Goal: Check status: Check status

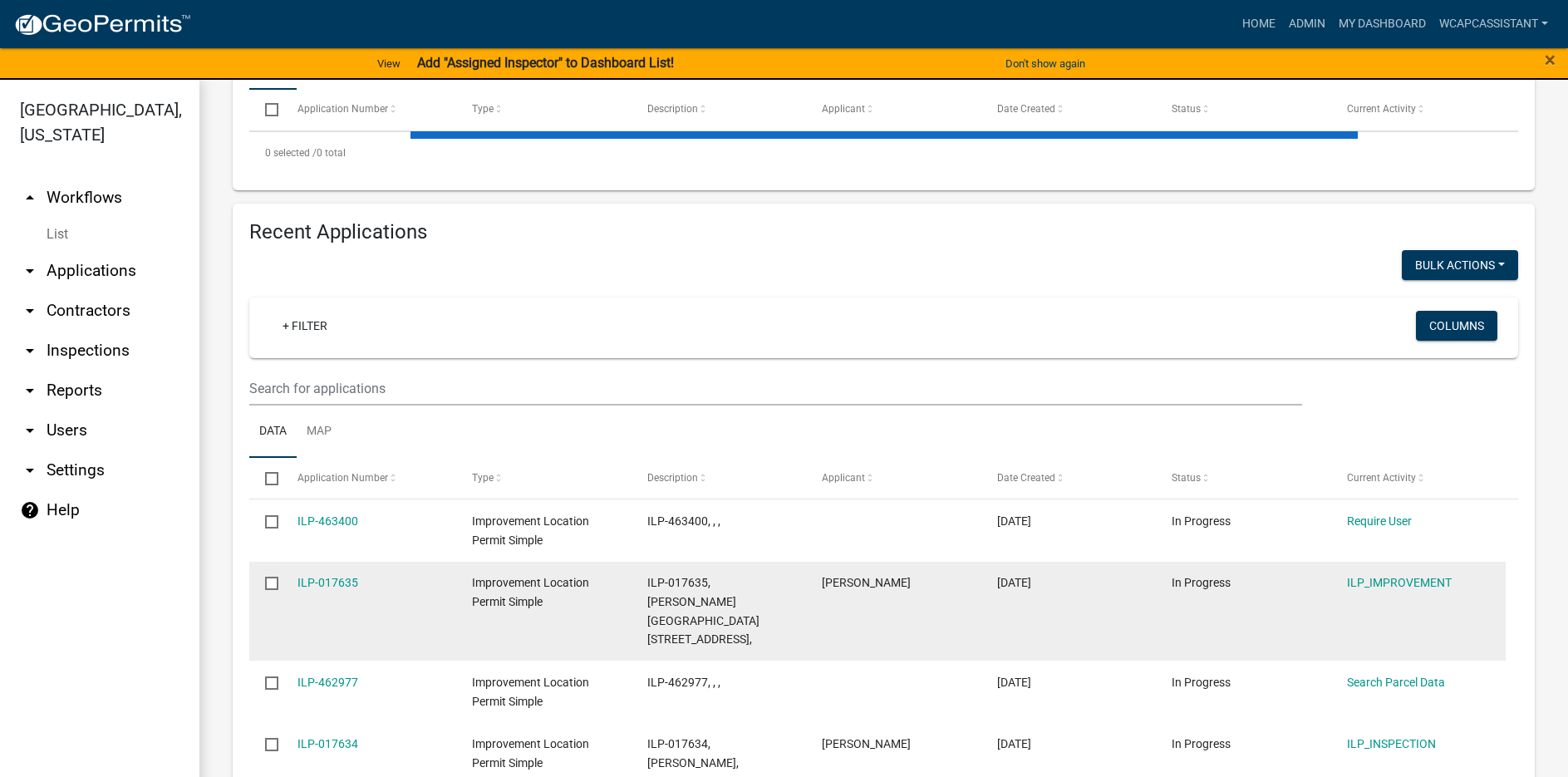
scroll to position [499, 0]
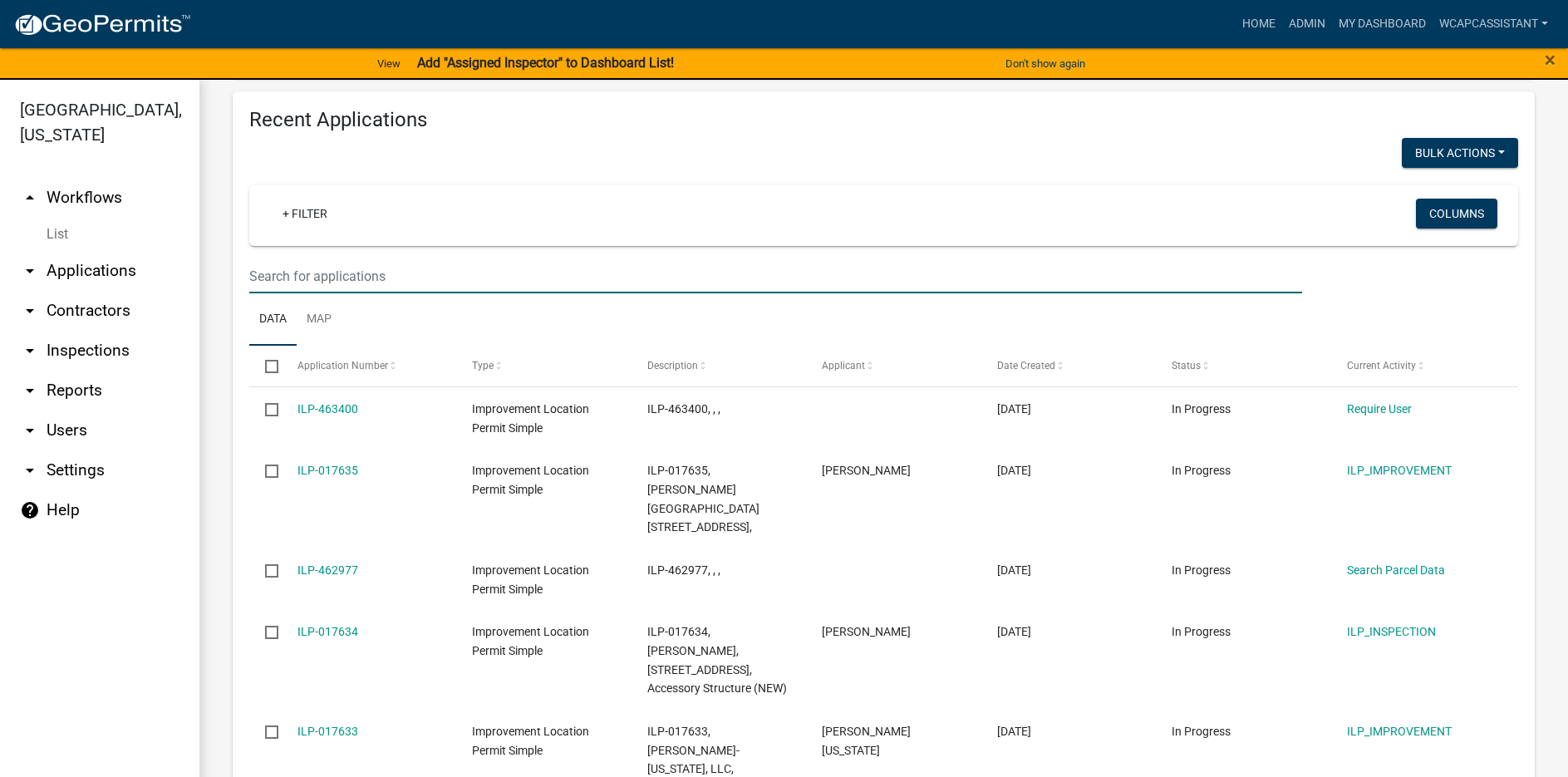
click at [293, 277] on input "text" at bounding box center [776, 276] width 1053 height 34
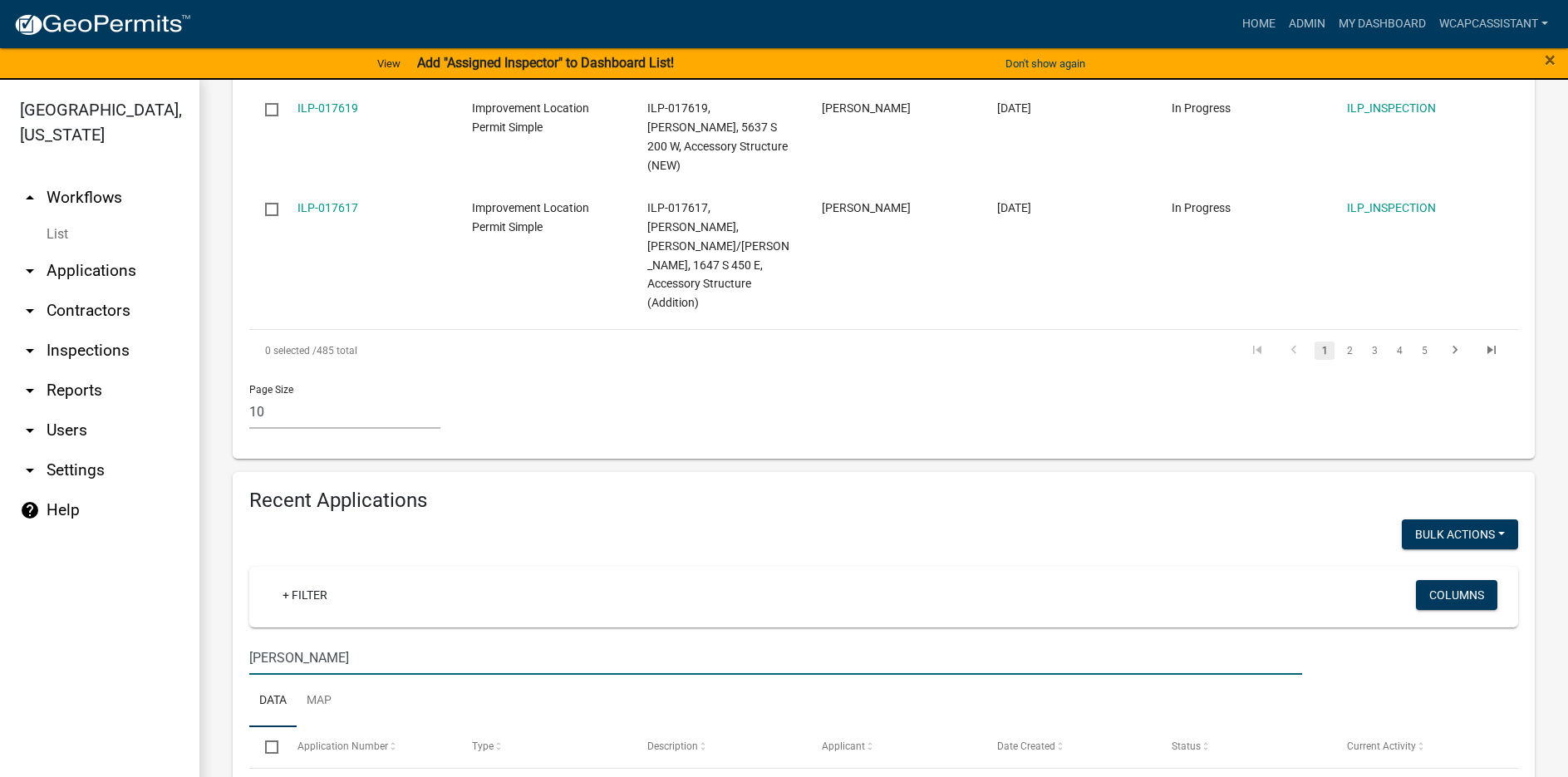
scroll to position [1355, 0]
type input "j"
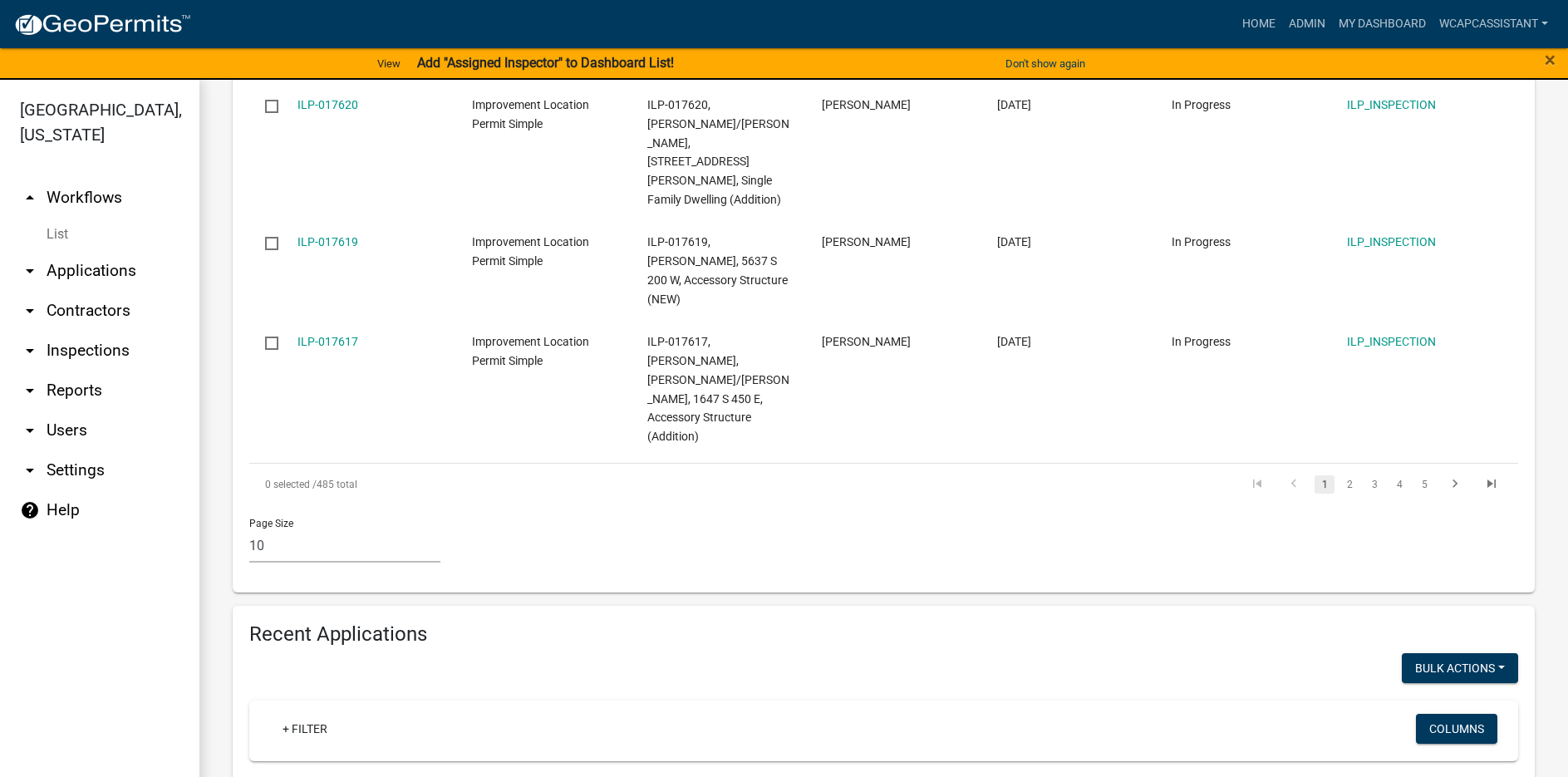
type input "[PERSON_NAME]"
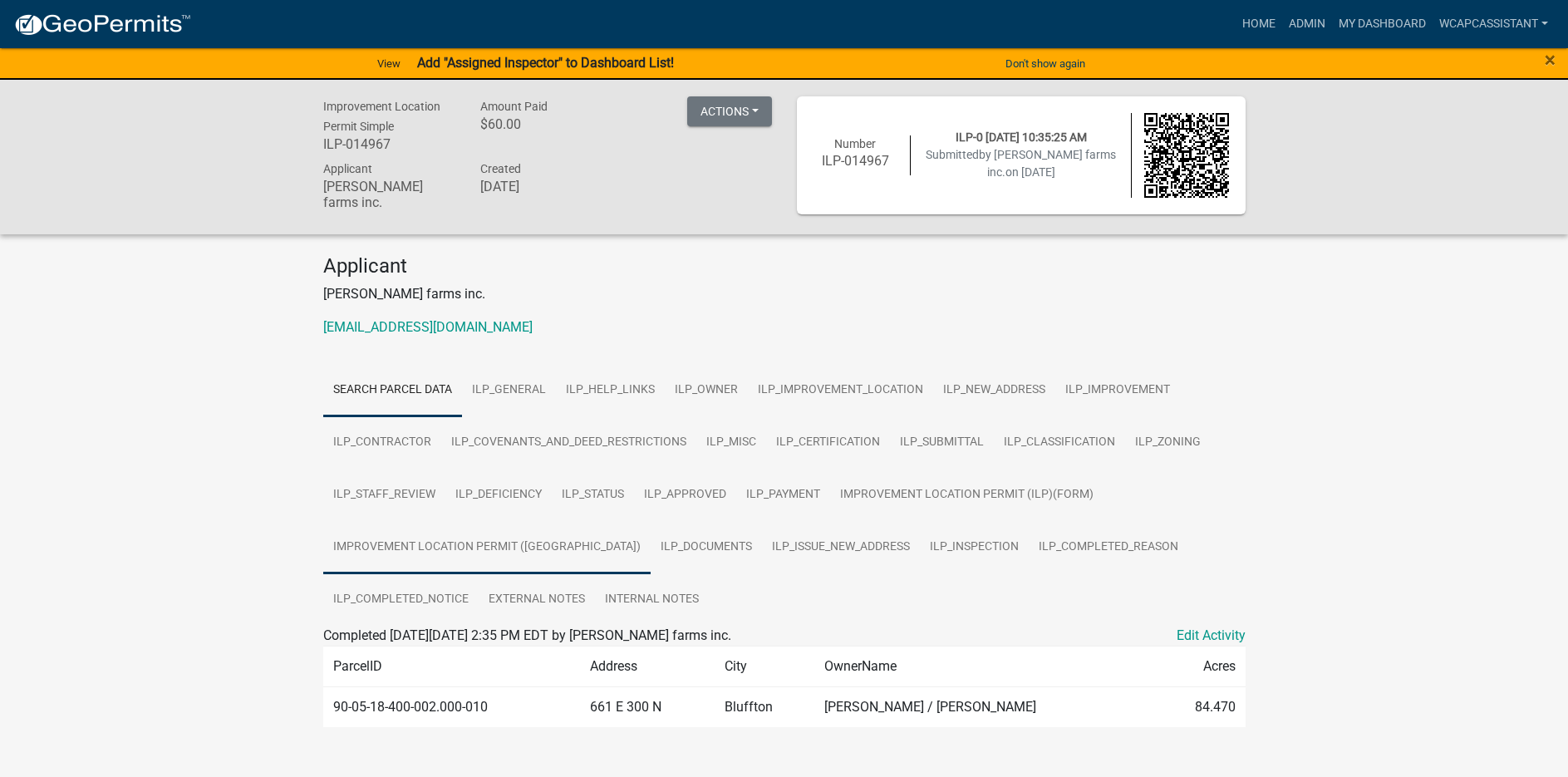
click at [395, 541] on link "Improvement Location Permit ([GEOGRAPHIC_DATA])" at bounding box center [487, 546] width 327 height 53
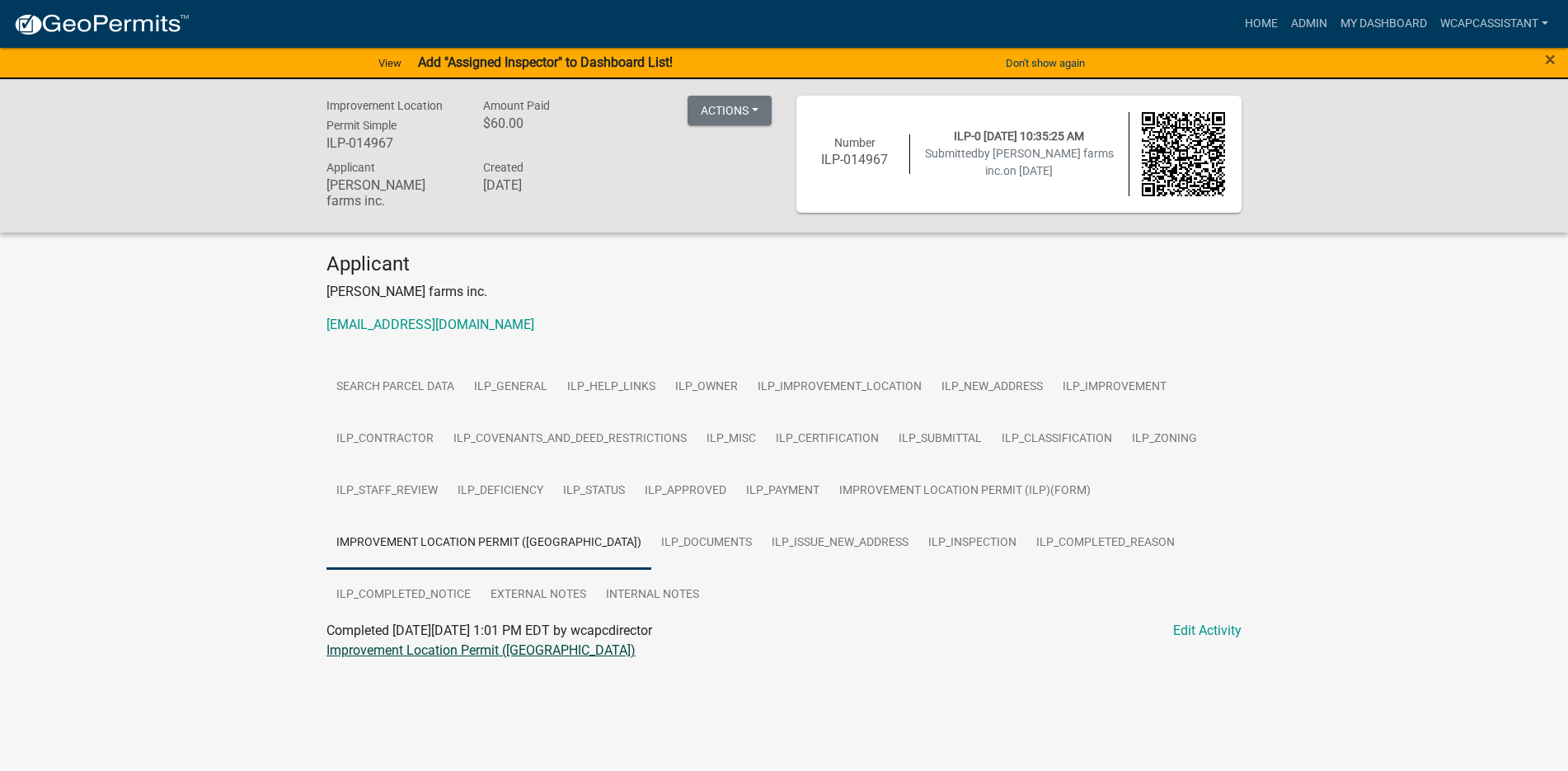
click at [403, 642] on link "Improvement Location Permit ([GEOGRAPHIC_DATA])" at bounding box center [481, 650] width 309 height 16
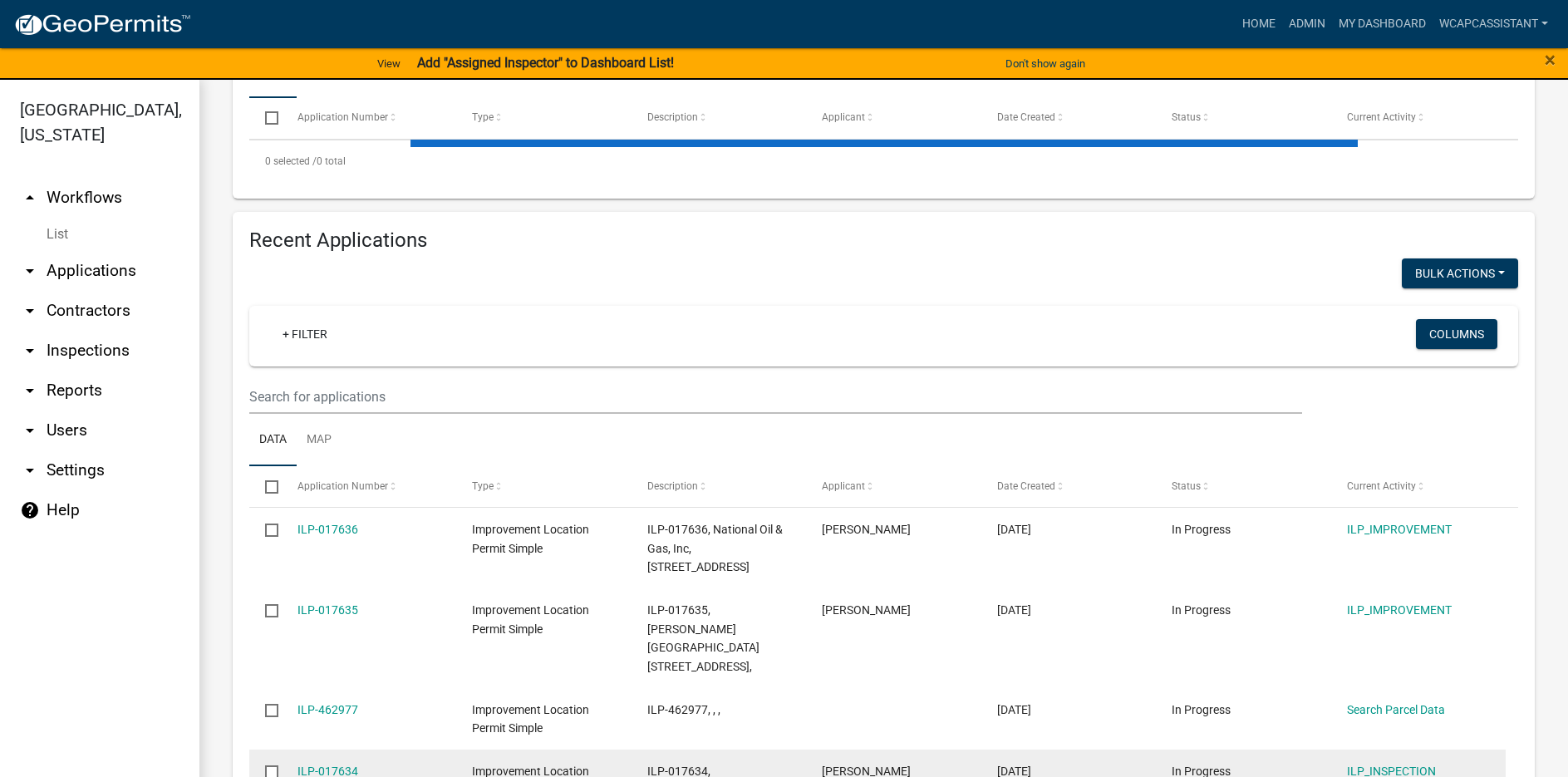
scroll to position [416, 0]
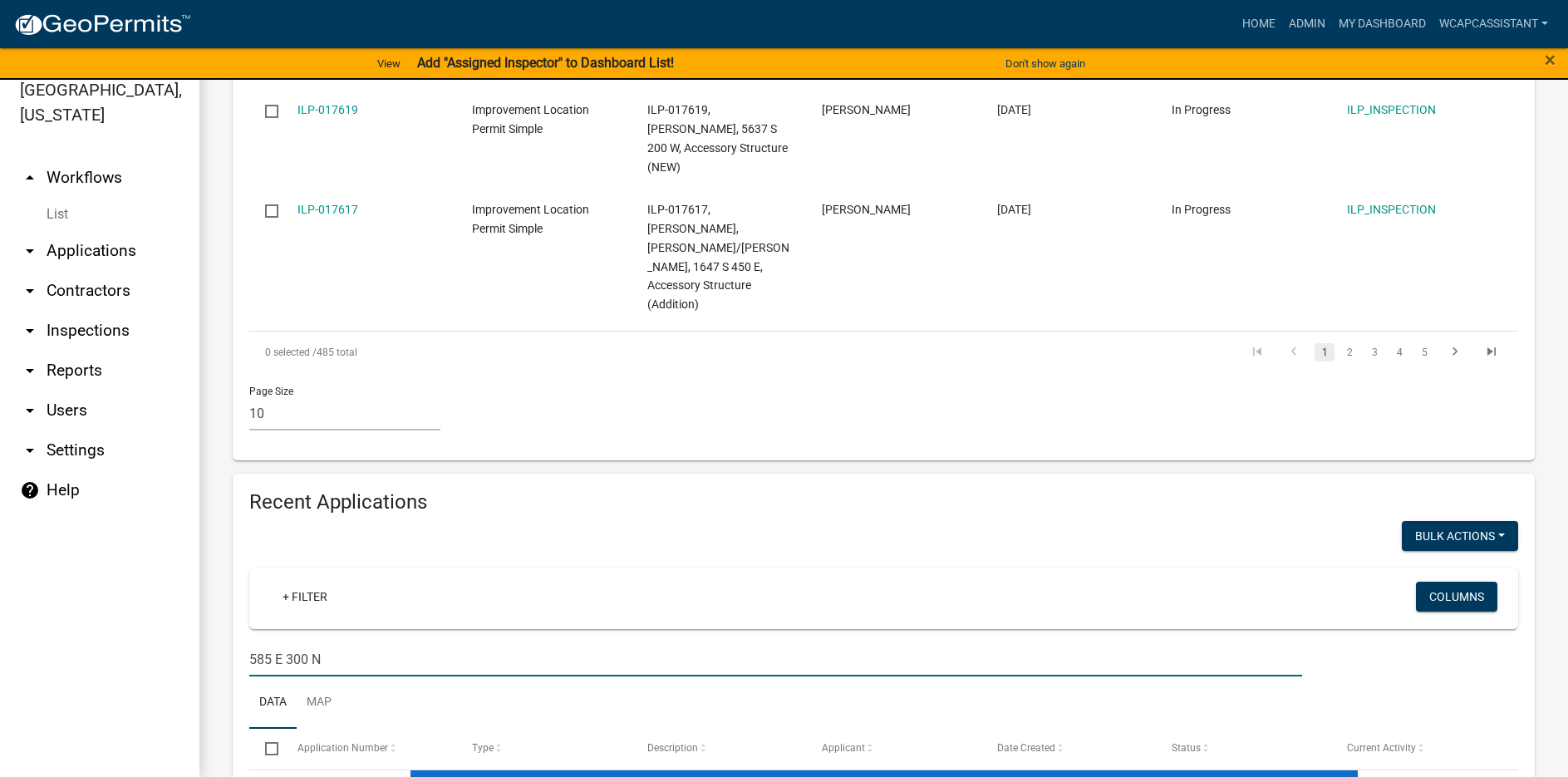
scroll to position [1199, 0]
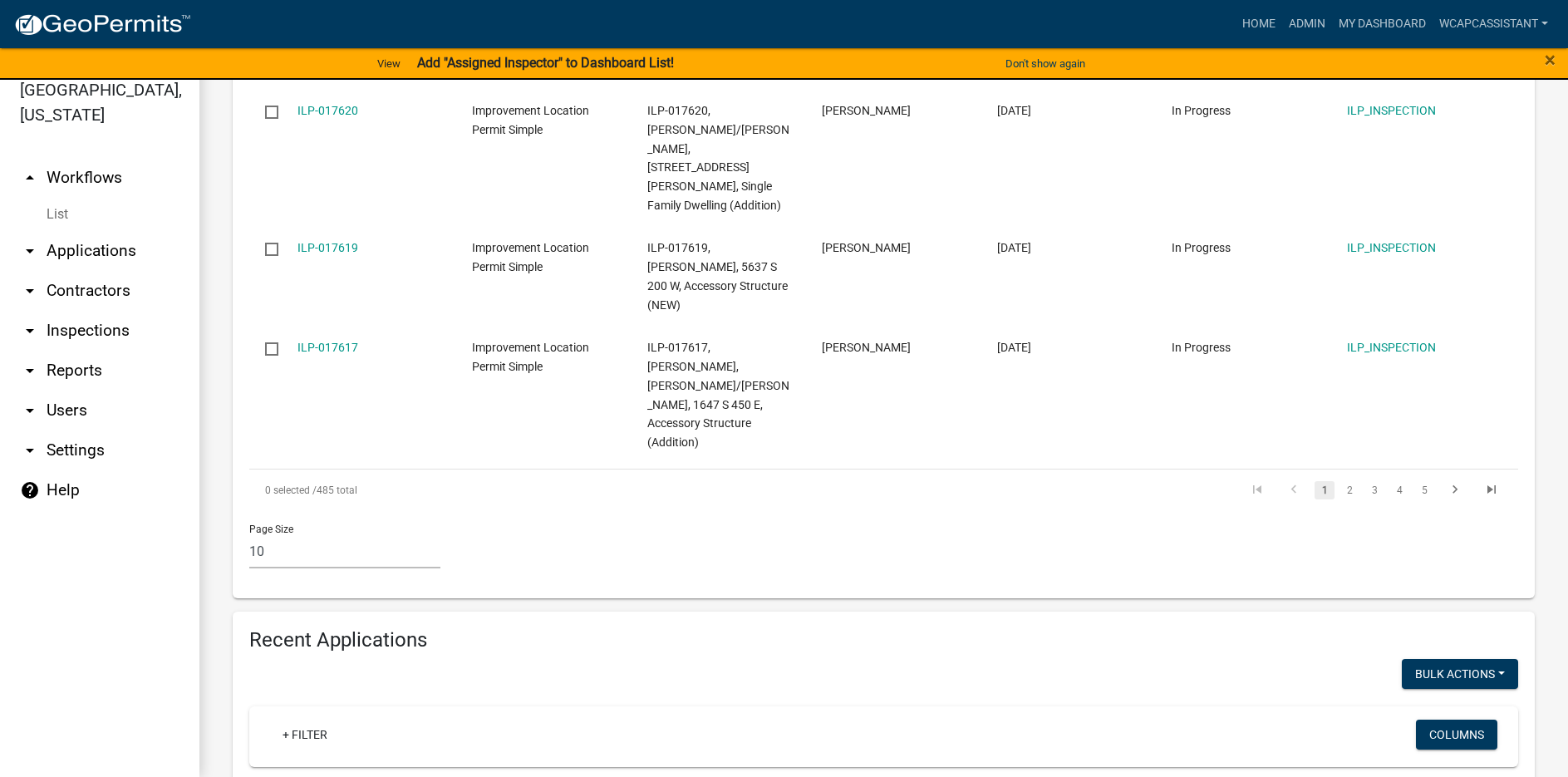
type input "5"
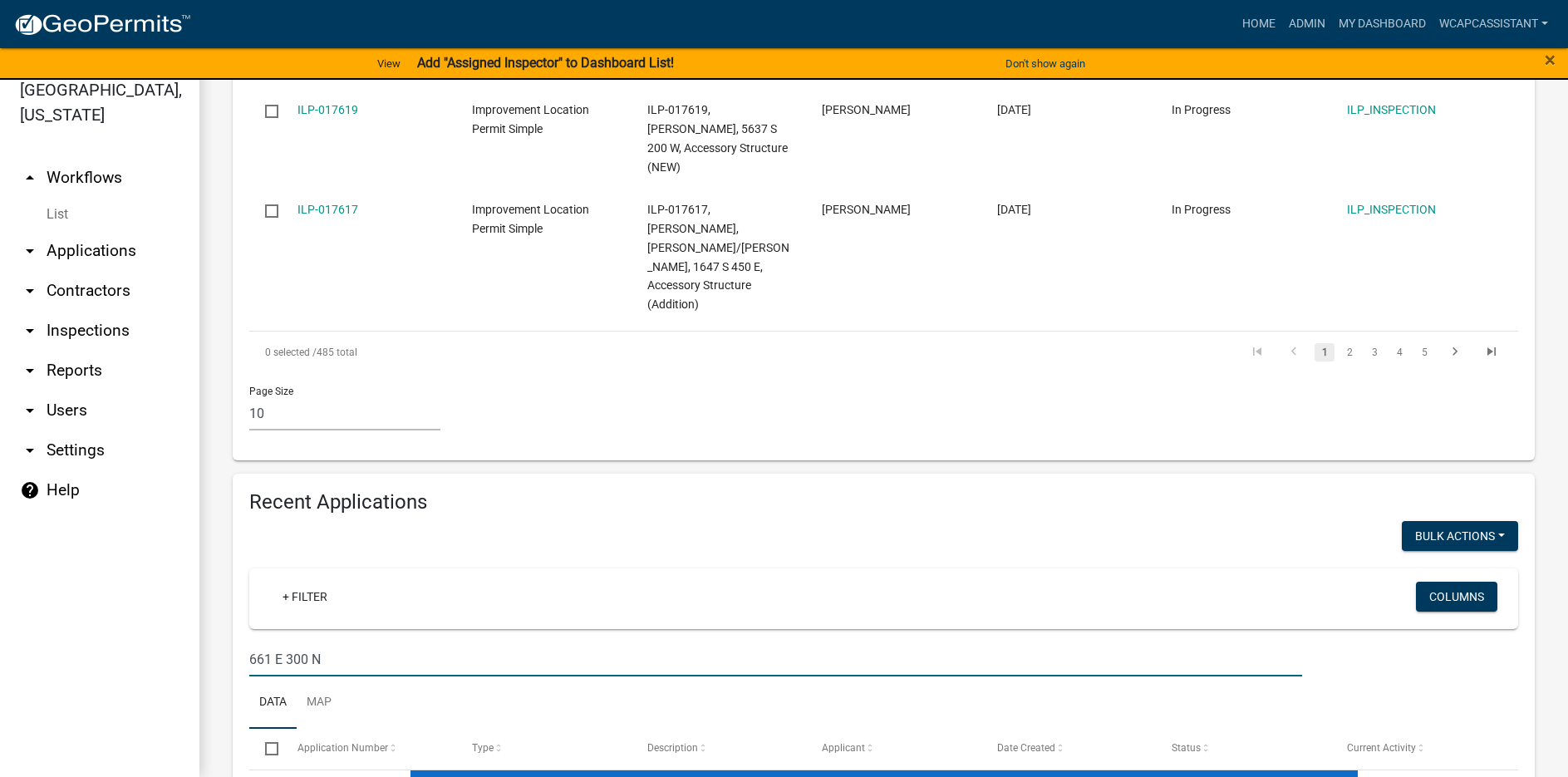
scroll to position [1225, 0]
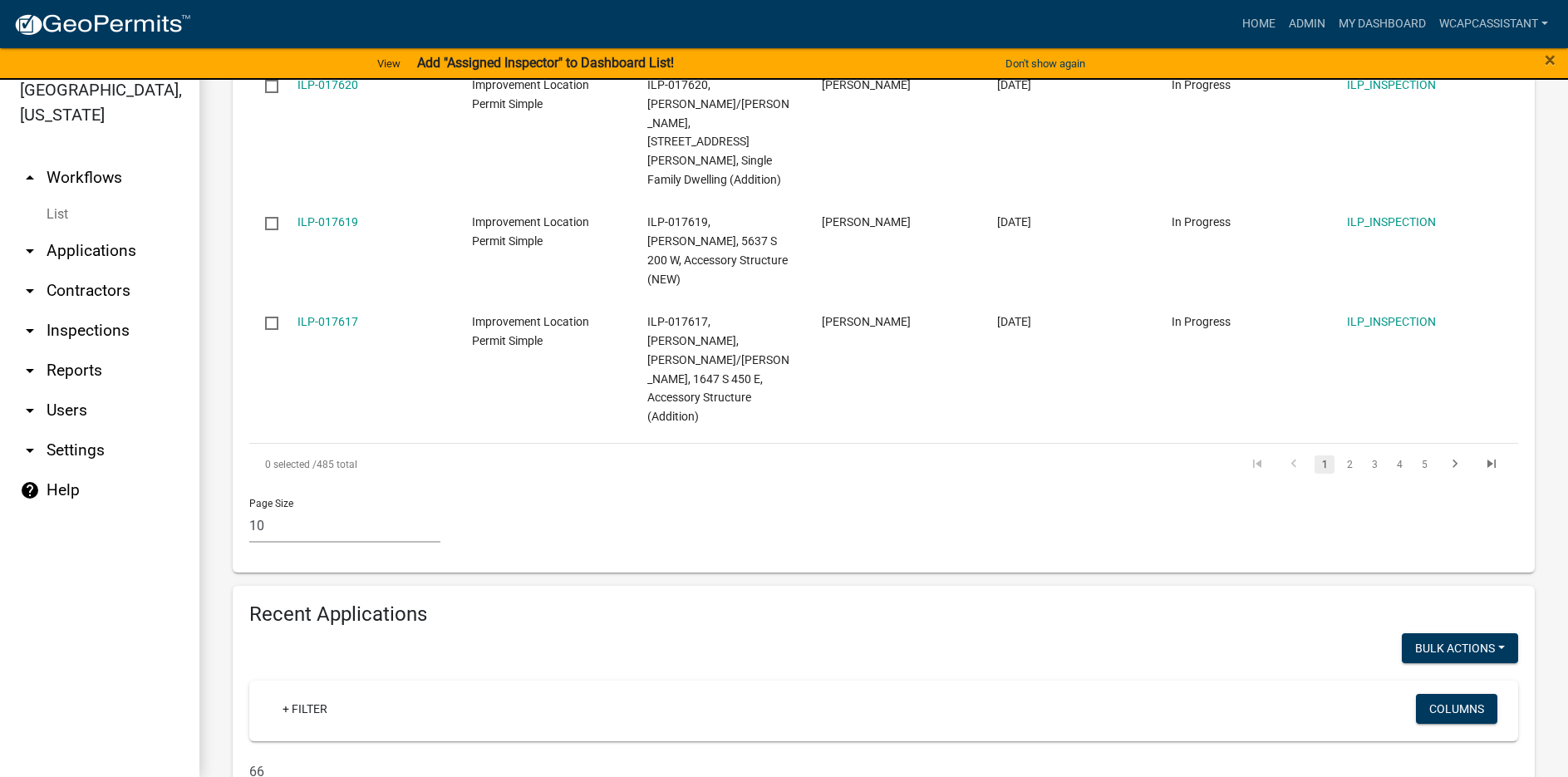
type input "6"
